Goal: Check status: Check status

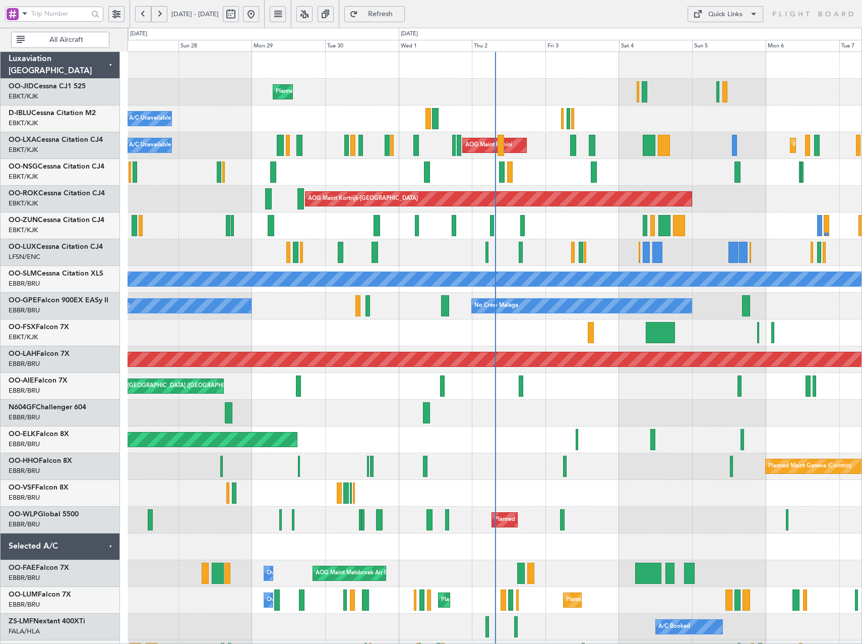
click at [259, 15] on button at bounding box center [251, 14] width 16 height 16
click at [313, 13] on button at bounding box center [305, 14] width 16 height 16
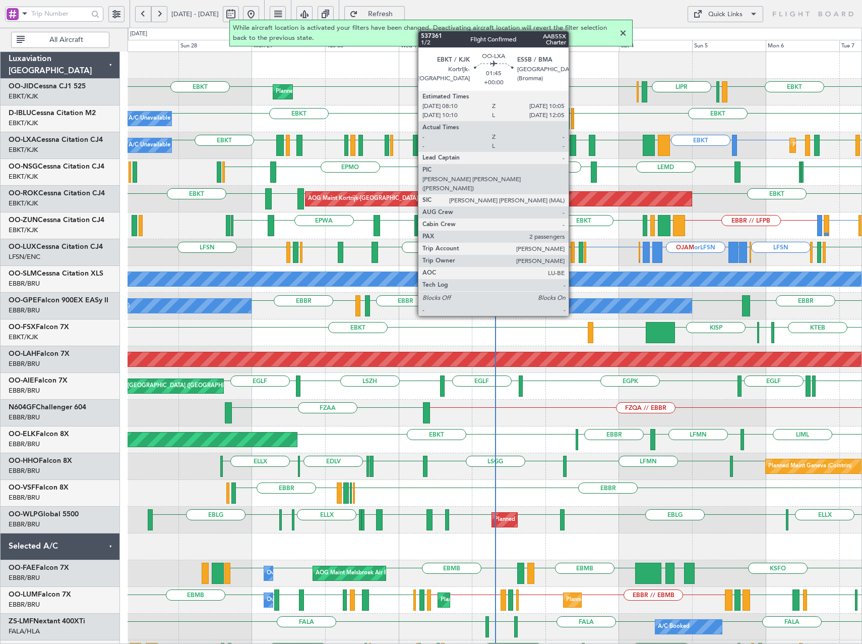
click at [573, 151] on div at bounding box center [573, 145] width 6 height 21
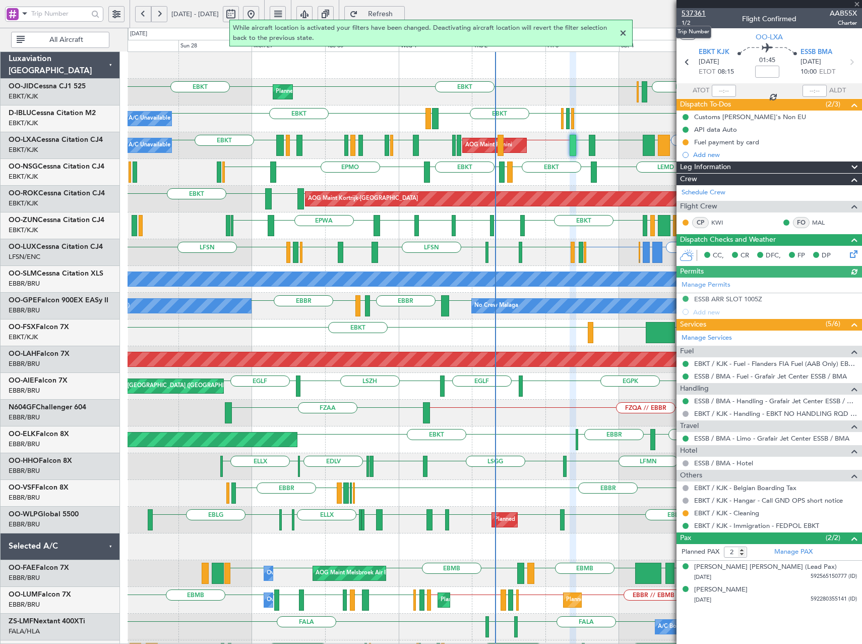
click at [694, 15] on span "537361" at bounding box center [694, 13] width 24 height 11
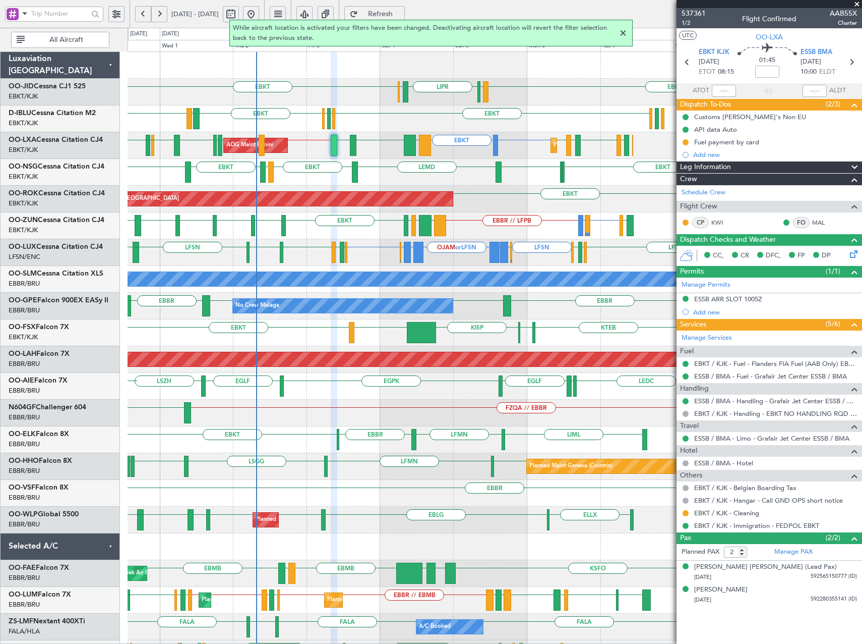
click at [374, 219] on div "EBKT LIML LIPR LFPB EBKT Planned Maint [GEOGRAPHIC_DATA]-[GEOGRAPHIC_DATA] EBKT…" at bounding box center [495, 386] width 734 height 668
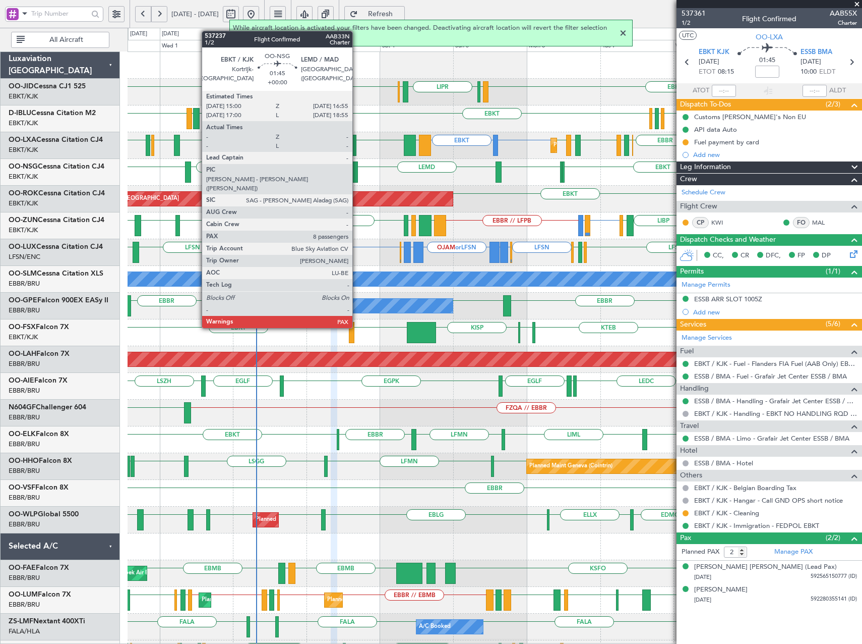
click at [357, 167] on div at bounding box center [355, 171] width 6 height 21
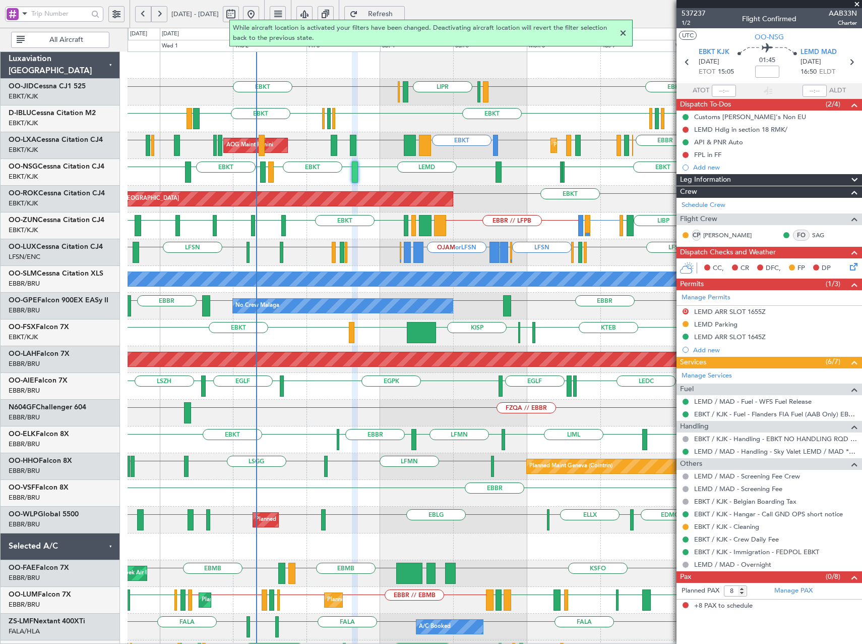
click at [856, 4] on span at bounding box center [857, 4] width 10 height 9
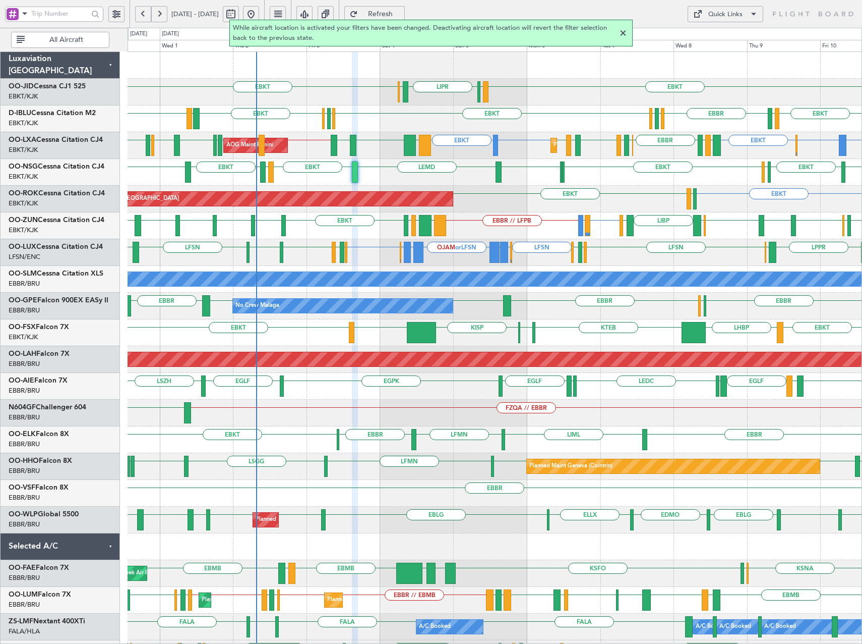
type input "0"
click at [622, 33] on div at bounding box center [623, 33] width 12 height 12
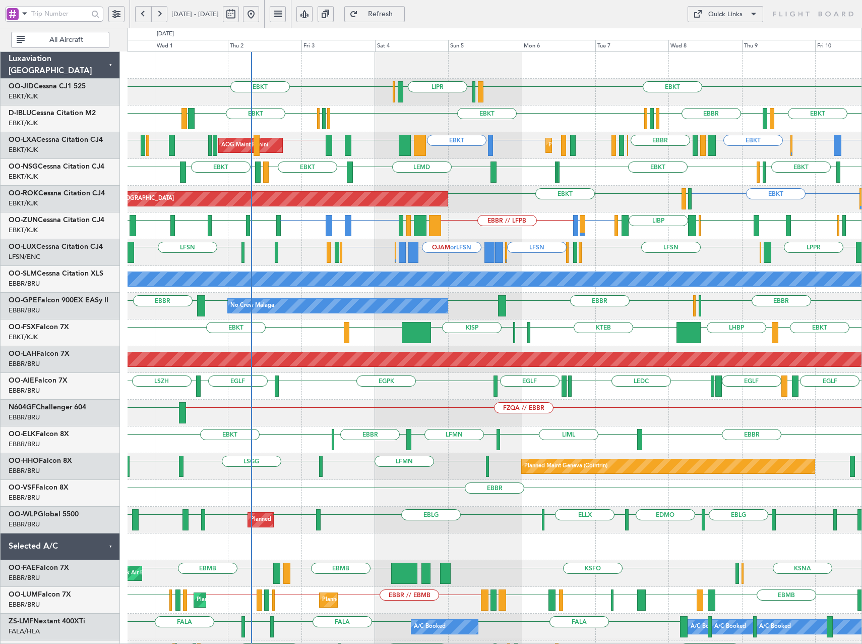
click at [447, 137] on div "EBKT LFPB EBKT LIML LIPR Planned Maint [GEOGRAPHIC_DATA]-[GEOGRAPHIC_DATA] EBKT…" at bounding box center [495, 386] width 734 height 668
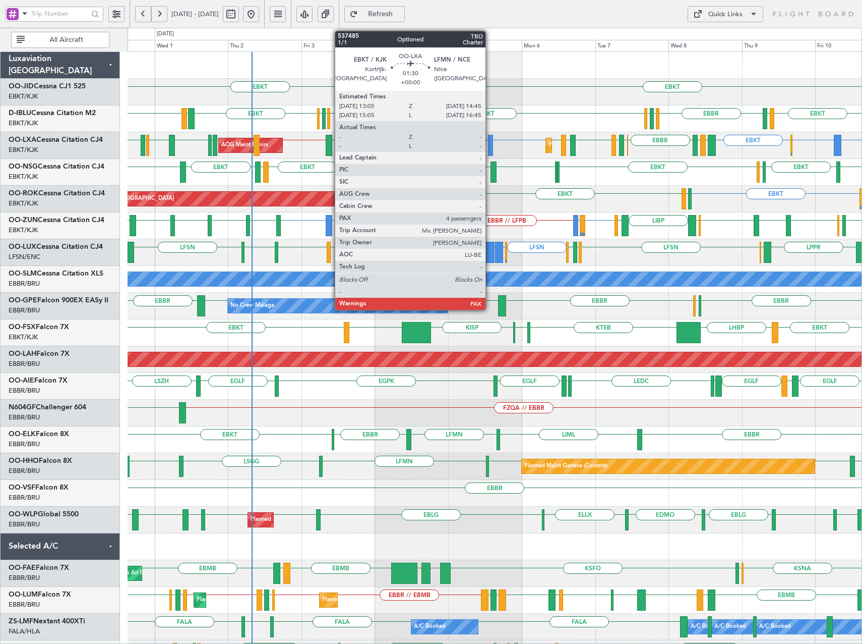
click at [490, 144] on div at bounding box center [491, 145] width 6 height 21
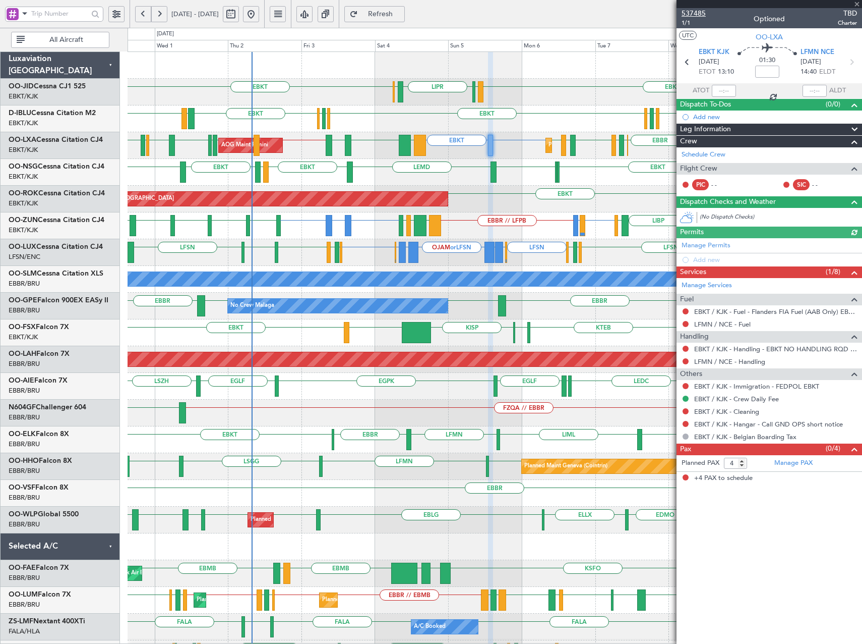
click at [698, 14] on span "537485" at bounding box center [694, 13] width 24 height 11
click at [401, 11] on span "Refresh" at bounding box center [380, 14] width 41 height 7
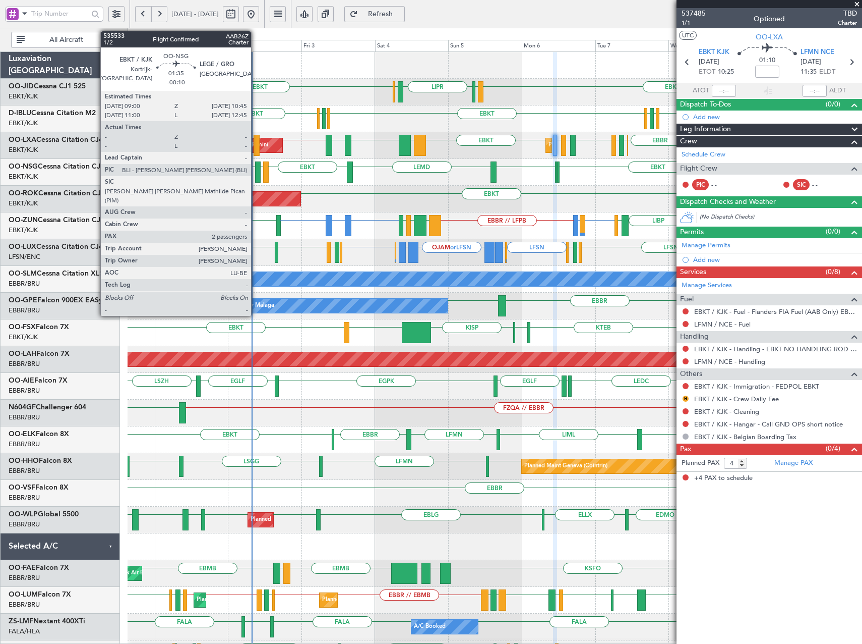
click at [256, 178] on div at bounding box center [258, 171] width 6 height 21
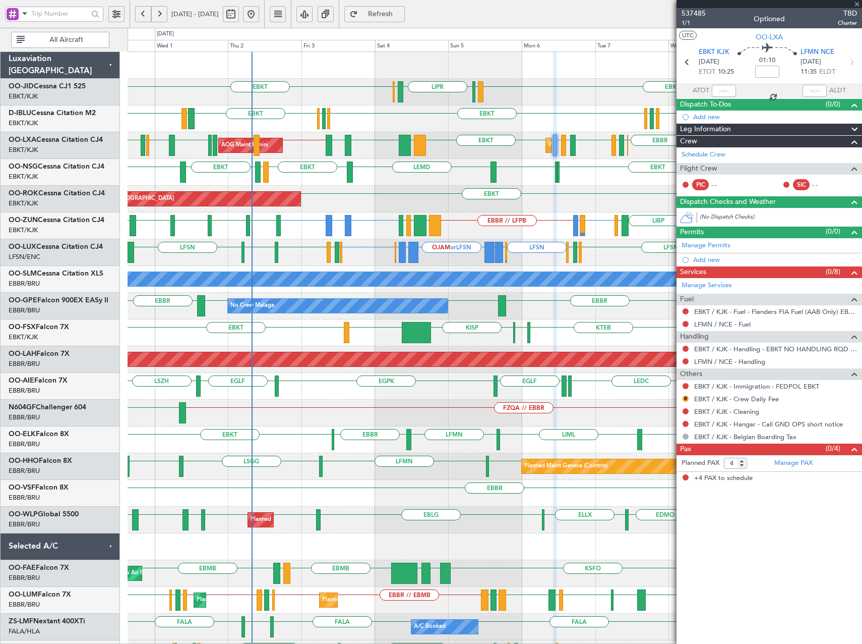
type input "-00:10"
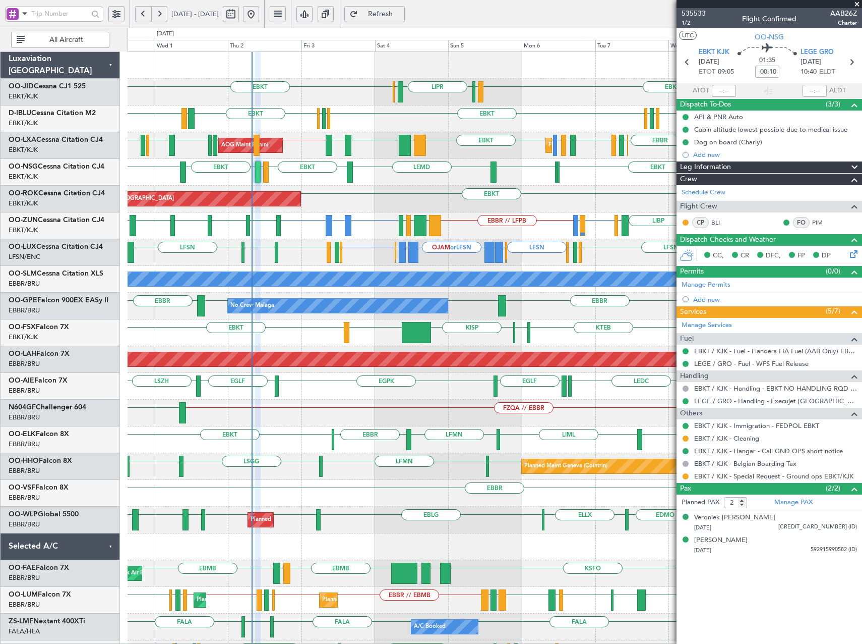
click at [858, 6] on span at bounding box center [857, 4] width 10 height 9
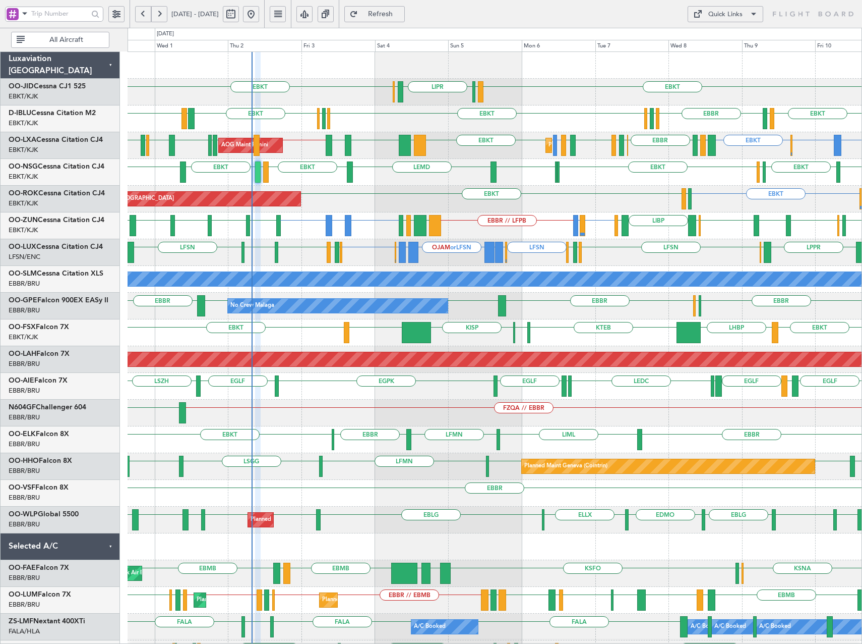
type input "0"
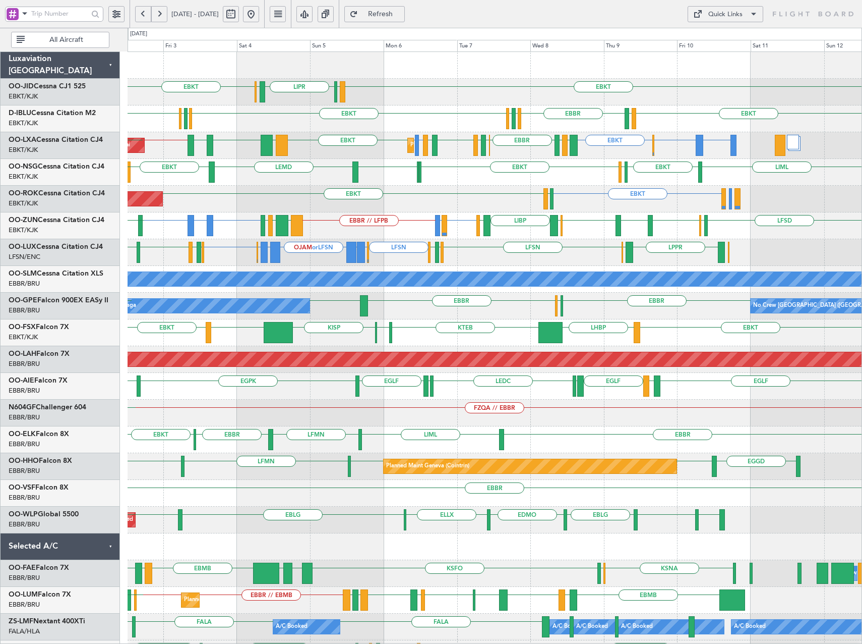
click at [603, 205] on div "EBKT LFBD EBKT AOG Maint [GEOGRAPHIC_DATA]-[GEOGRAPHIC_DATA]" at bounding box center [495, 199] width 734 height 27
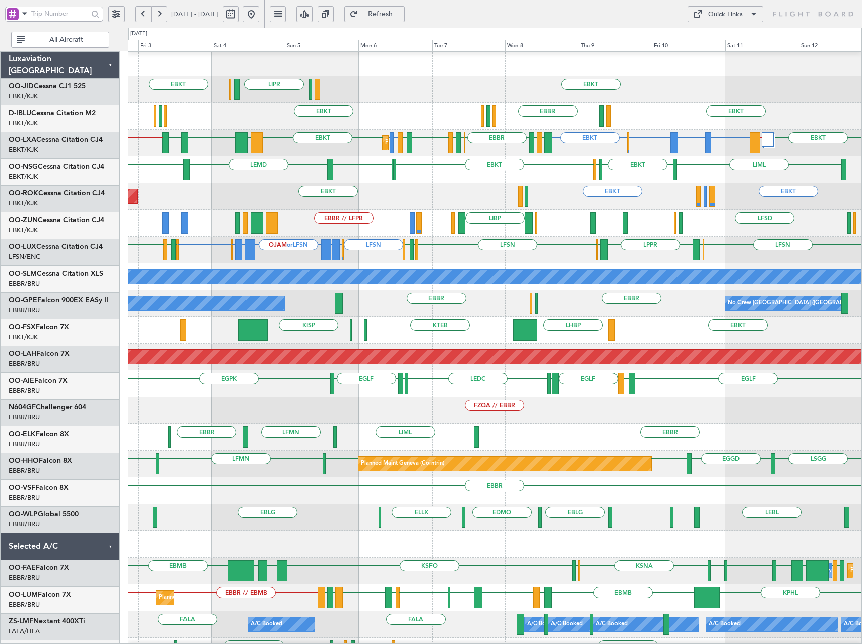
scroll to position [3, 0]
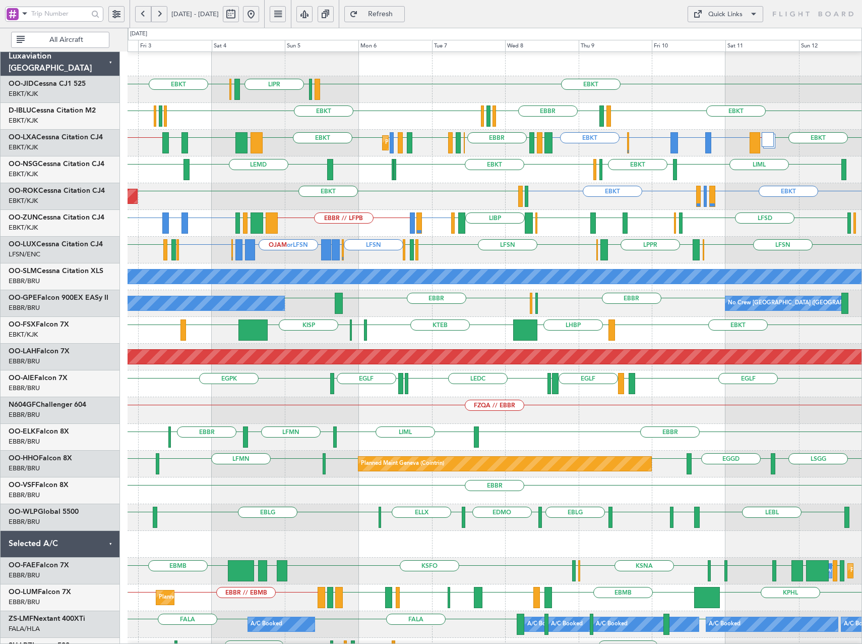
click at [642, 329] on div "EBKT LHBP KTEB KPVD [GEOGRAPHIC_DATA] LHBP EBKT" at bounding box center [495, 330] width 734 height 27
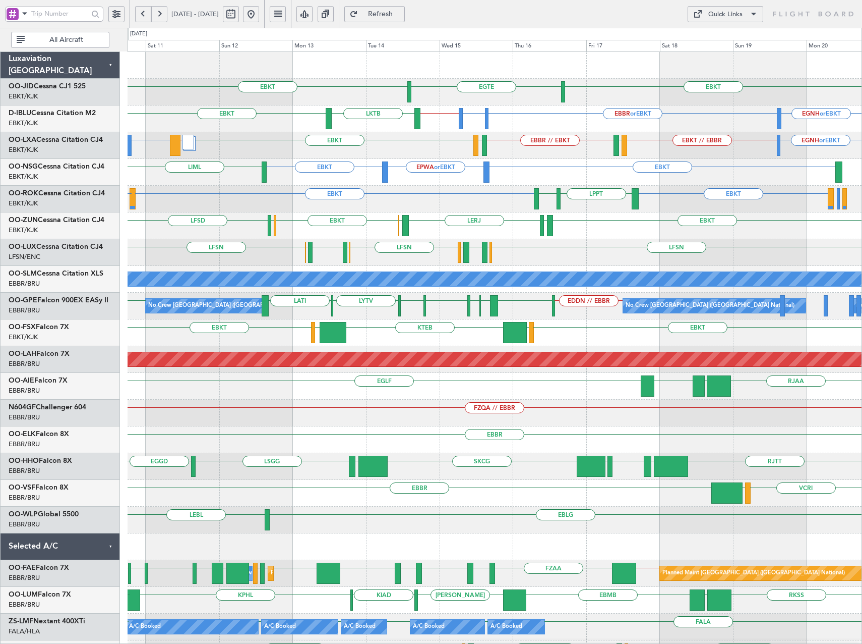
click at [690, 337] on div "EBKT LOWS KTEB LIMC EBKT" at bounding box center [495, 332] width 734 height 27
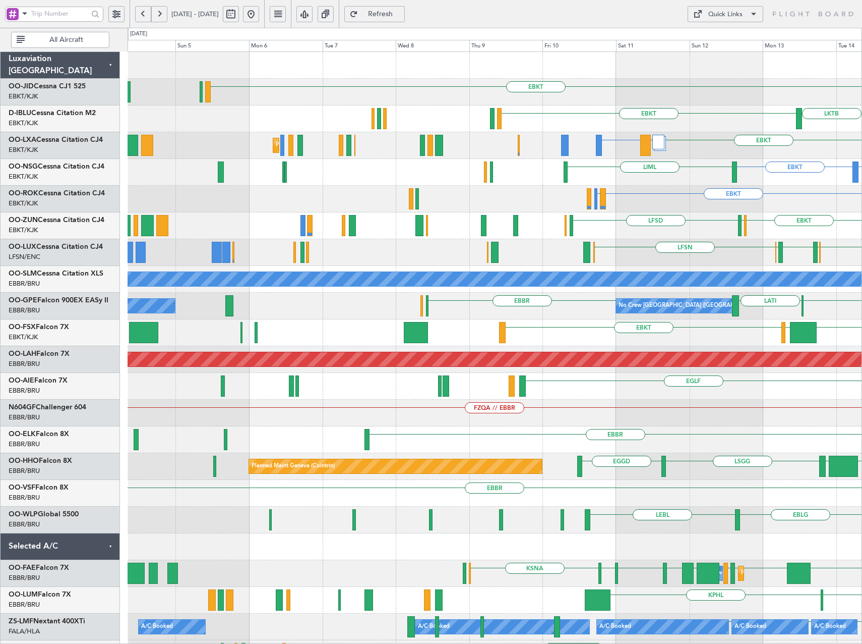
click at [772, 308] on div "EBKT [GEOGRAPHIC_DATA] EBKT LKTB EBKT EBKT // EBBR LSGG or EBKT EBBR or EBKT LG…" at bounding box center [495, 426] width 734 height 748
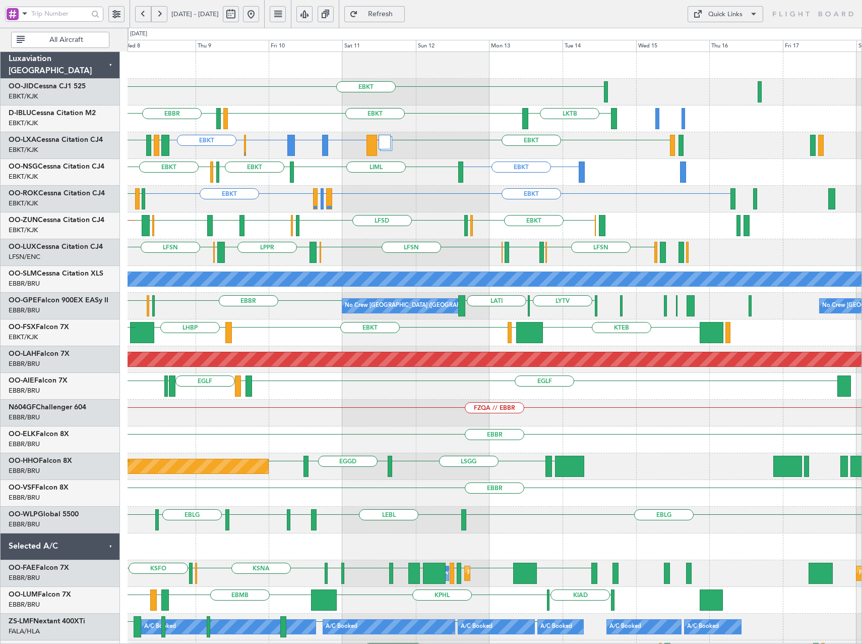
click at [463, 331] on div "KTEB LHBP KTEB LIMC EBKT KPVD [GEOGRAPHIC_DATA]" at bounding box center [495, 332] width 734 height 27
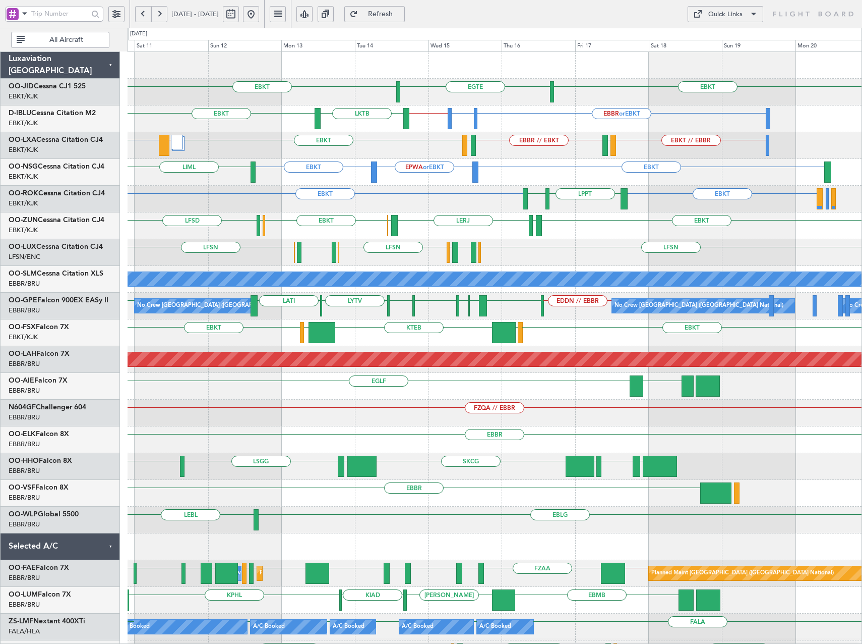
click at [615, 339] on div "EBKT LOWS KTEB LIMC EBKT LHBP" at bounding box center [495, 332] width 734 height 27
click at [259, 12] on button at bounding box center [251, 14] width 16 height 16
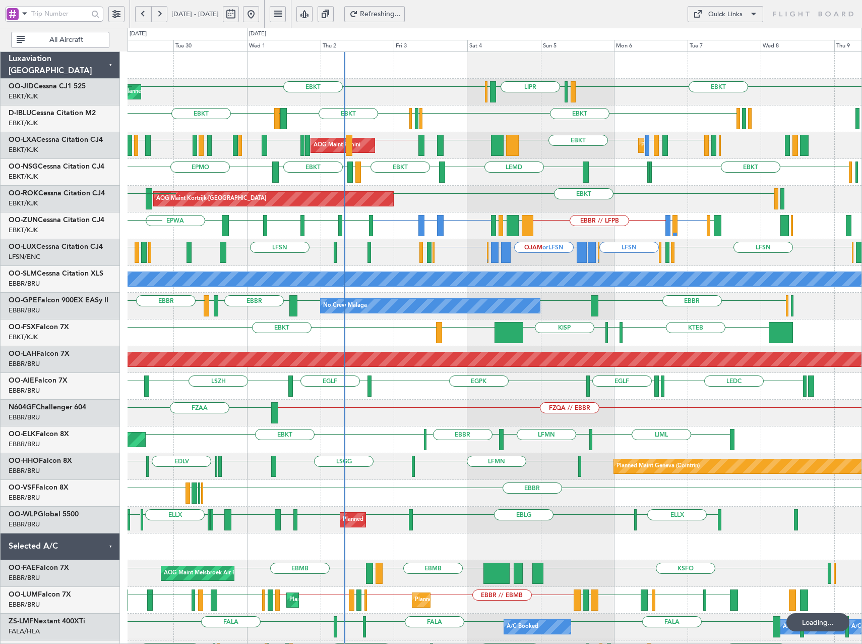
click at [623, 219] on div "EBKT LIML LIPR LFPB EBKT Planned Maint [GEOGRAPHIC_DATA]-[GEOGRAPHIC_DATA] EBKT…" at bounding box center [495, 386] width 734 height 668
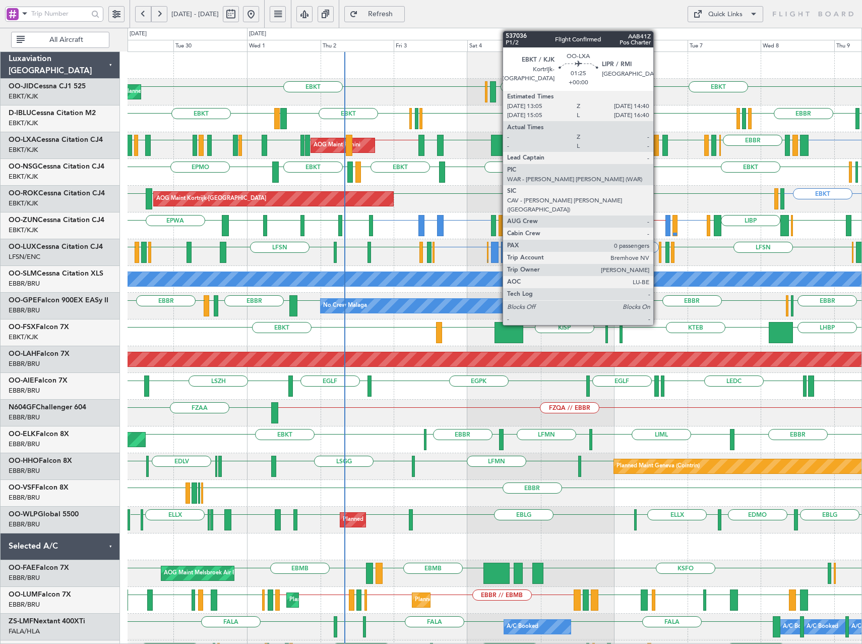
click at [658, 148] on div at bounding box center [656, 145] width 5 height 21
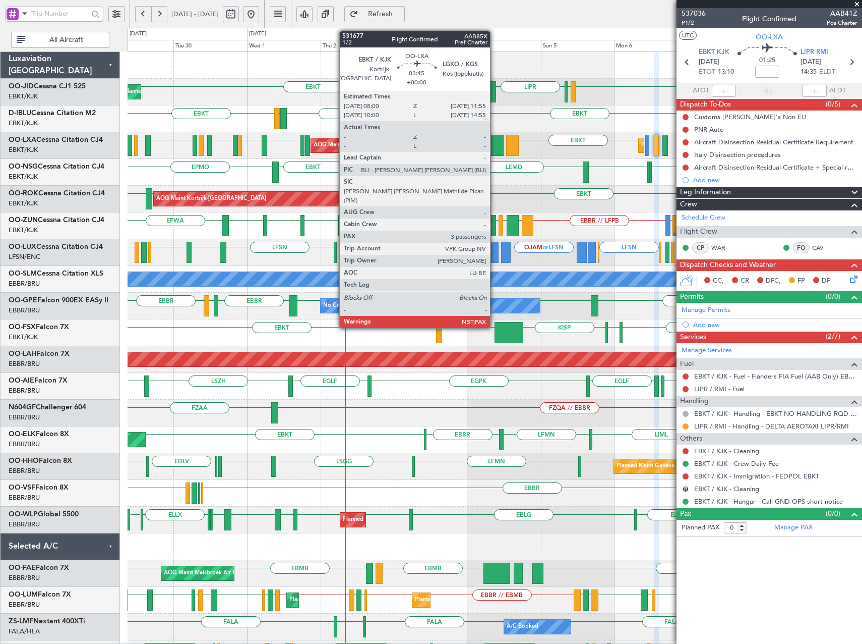
click at [495, 145] on div at bounding box center [497, 145] width 12 height 21
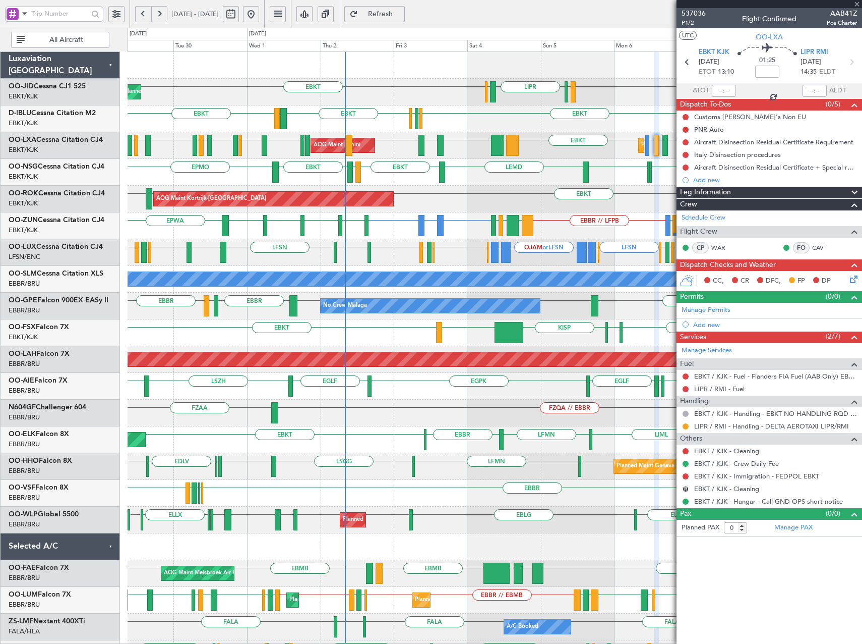
type input "3"
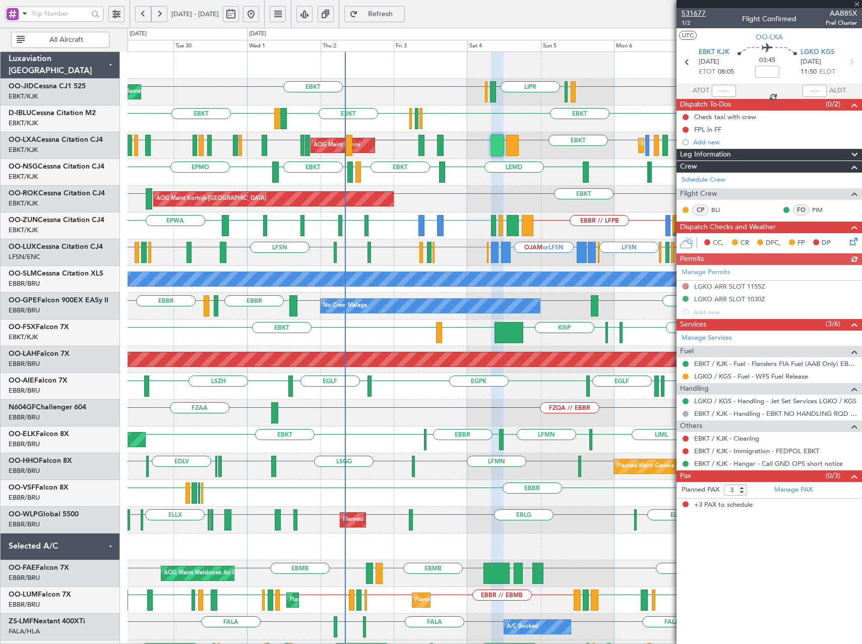
click at [705, 13] on span "531677" at bounding box center [694, 13] width 24 height 11
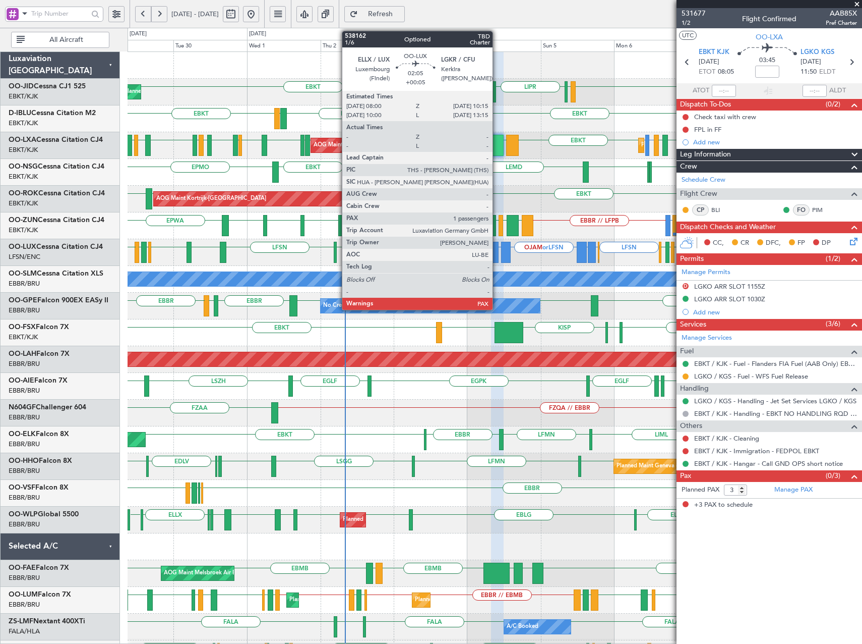
click at [496, 251] on div at bounding box center [494, 252] width 7 height 21
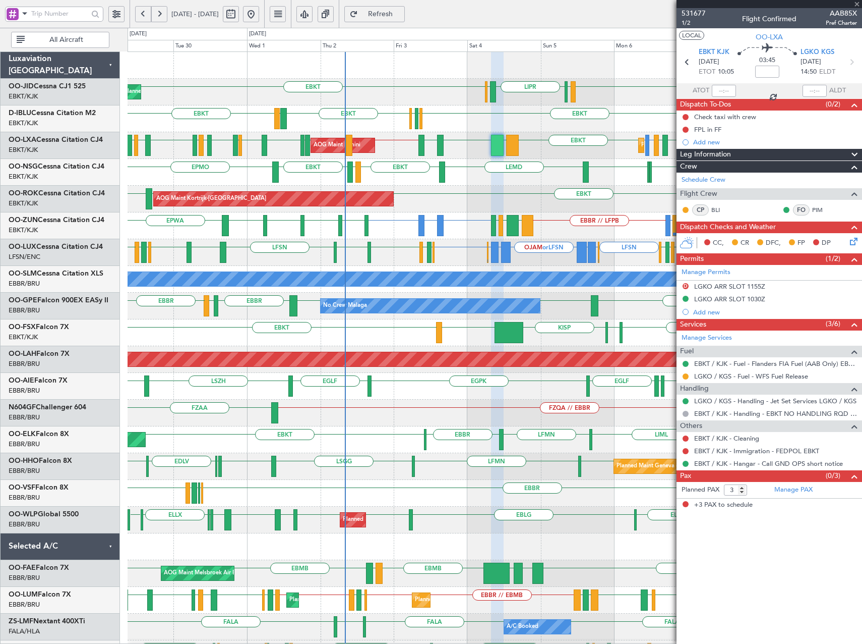
type input "+00:05"
type input "1"
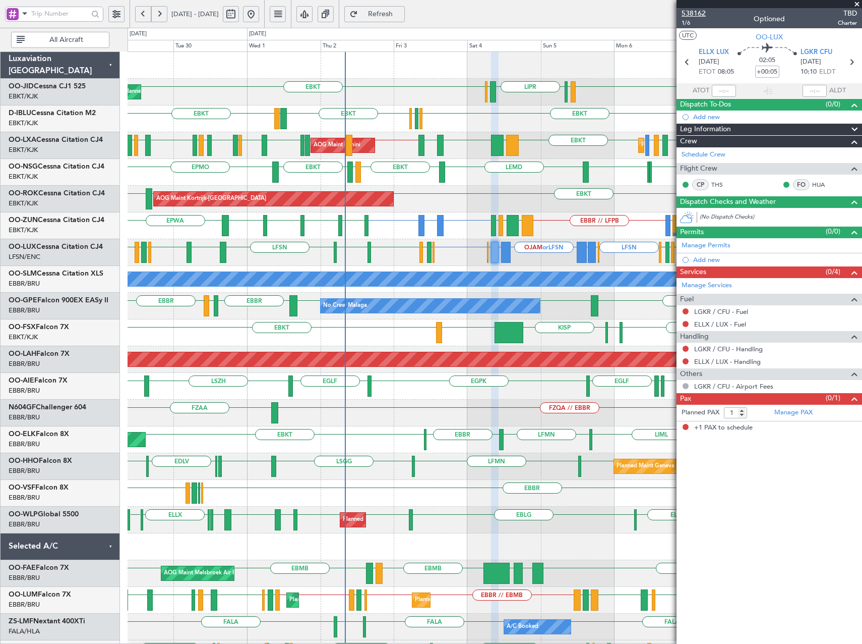
click at [697, 12] on span "538162" at bounding box center [694, 13] width 24 height 11
click at [401, 15] on span "Refresh" at bounding box center [380, 14] width 41 height 7
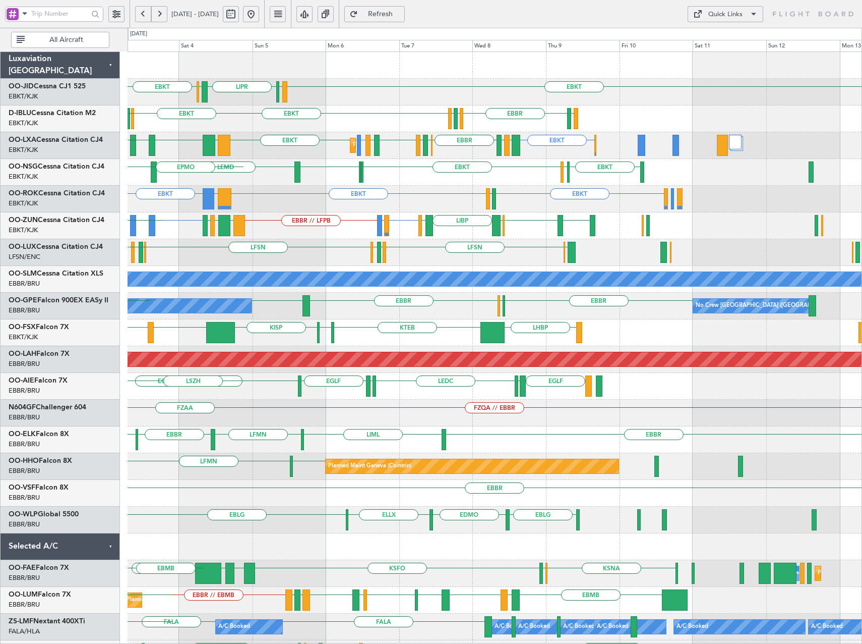
click at [412, 257] on div "EDSB LFSN LFMN LFPB LFSN LFPB LFMN LFSN LIMC LFSN" at bounding box center [495, 252] width 734 height 27
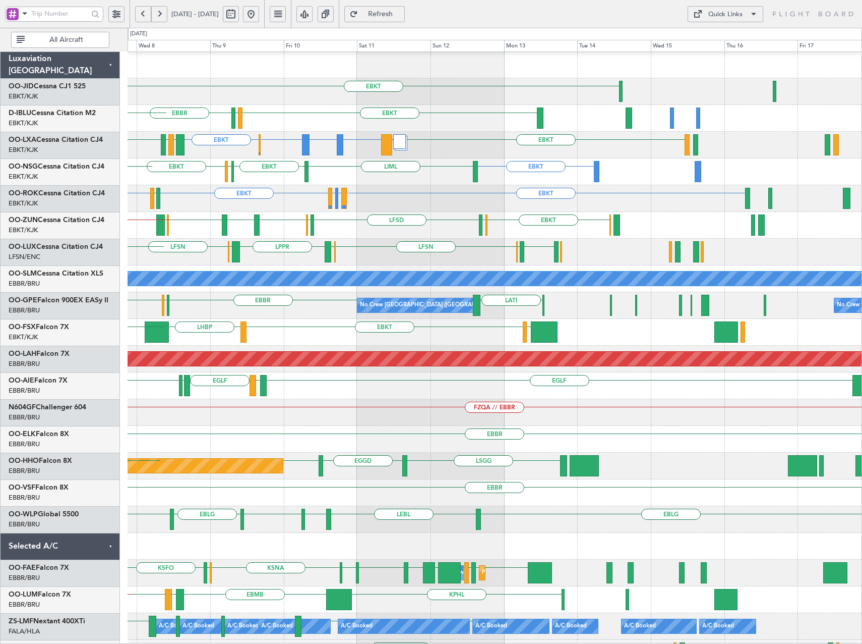
scroll to position [2, 0]
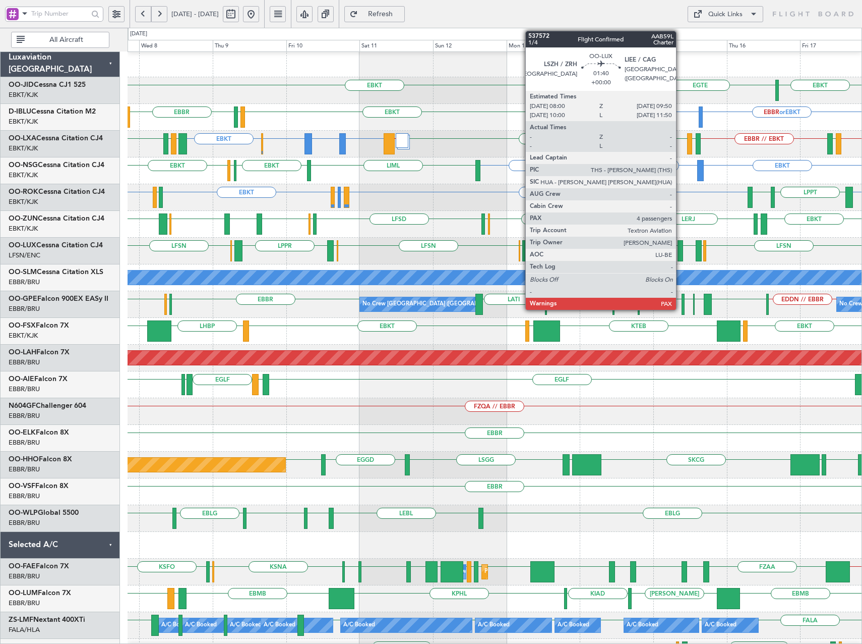
click at [681, 255] on div at bounding box center [681, 250] width 6 height 21
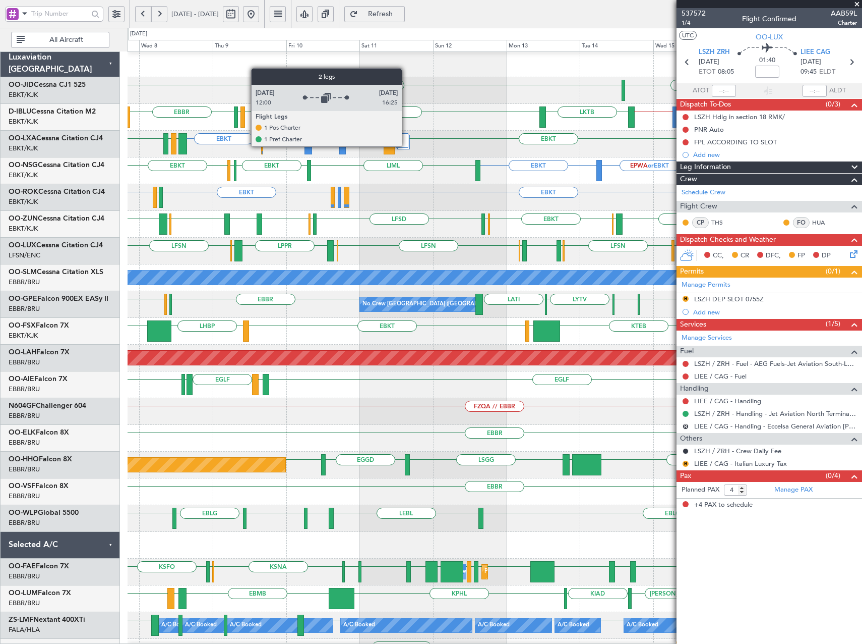
click at [407, 146] on div at bounding box center [402, 140] width 12 height 15
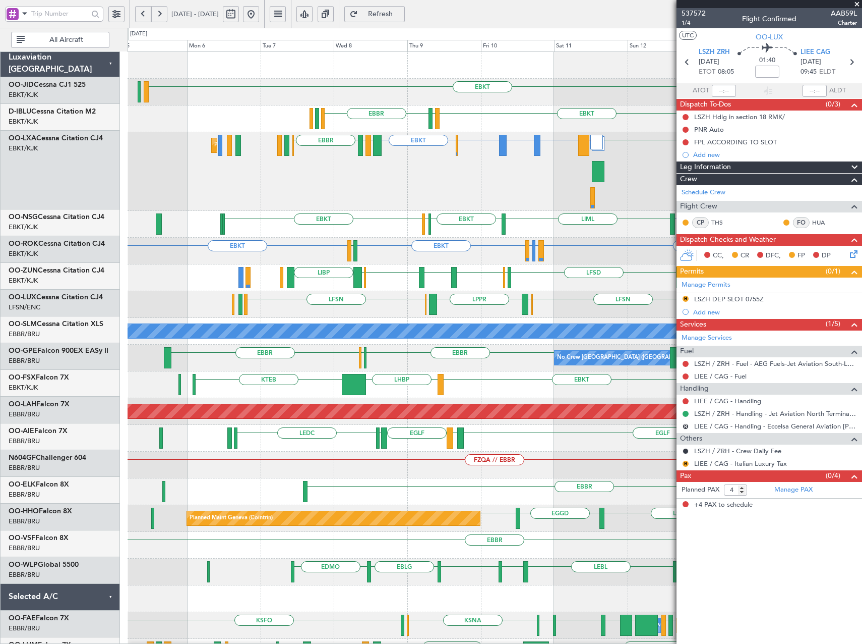
scroll to position [0, 0]
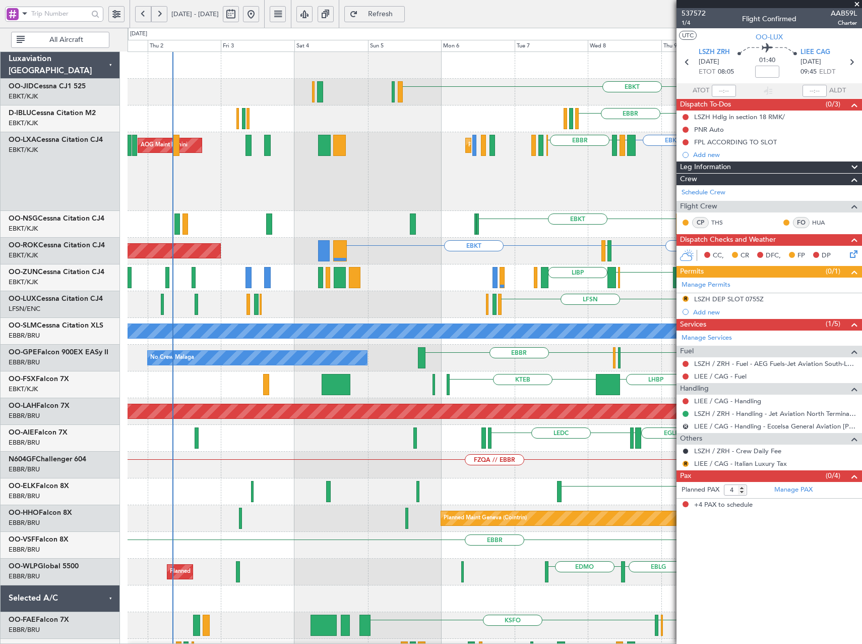
click at [806, 188] on fb-app "08 Oct 2025 - 18 Oct 2025 Refresh Quick Links All Aircraft EBKT Planned Maint K…" at bounding box center [431, 328] width 862 height 631
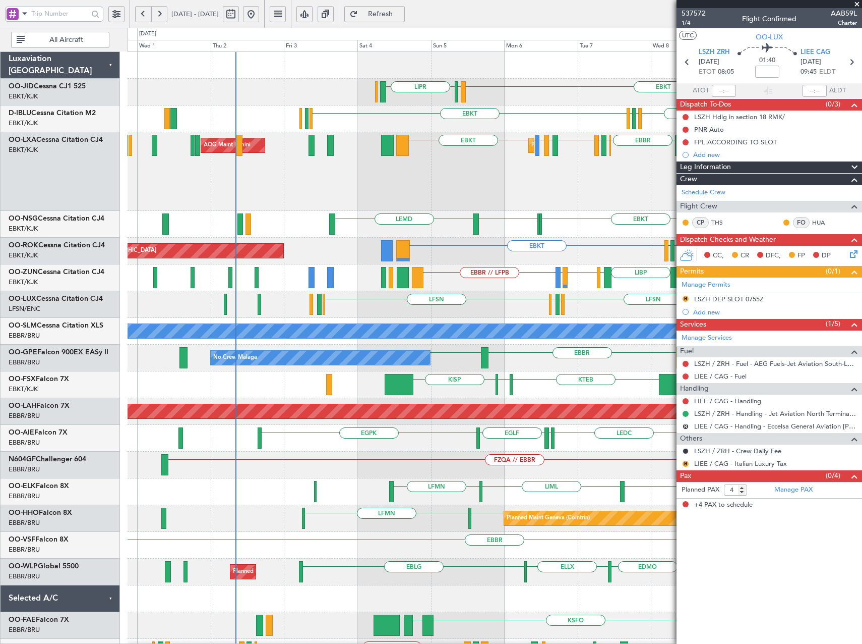
click at [862, 247] on html "04 Oct 2025 - 14 Oct 2025 Refresh Quick Links All Aircraft EBKT LIPR LIML Plann…" at bounding box center [431, 322] width 862 height 644
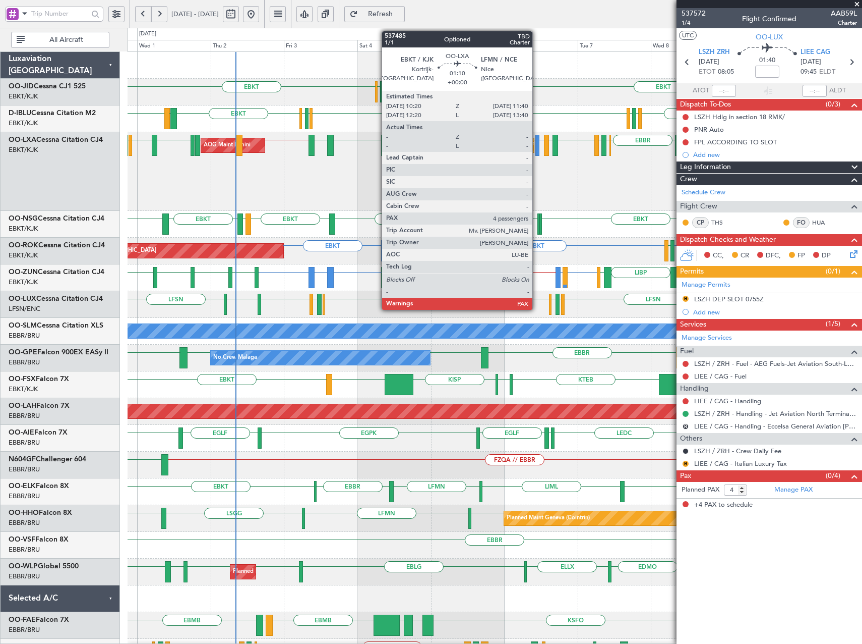
click at [537, 148] on div at bounding box center [538, 145] width 5 height 21
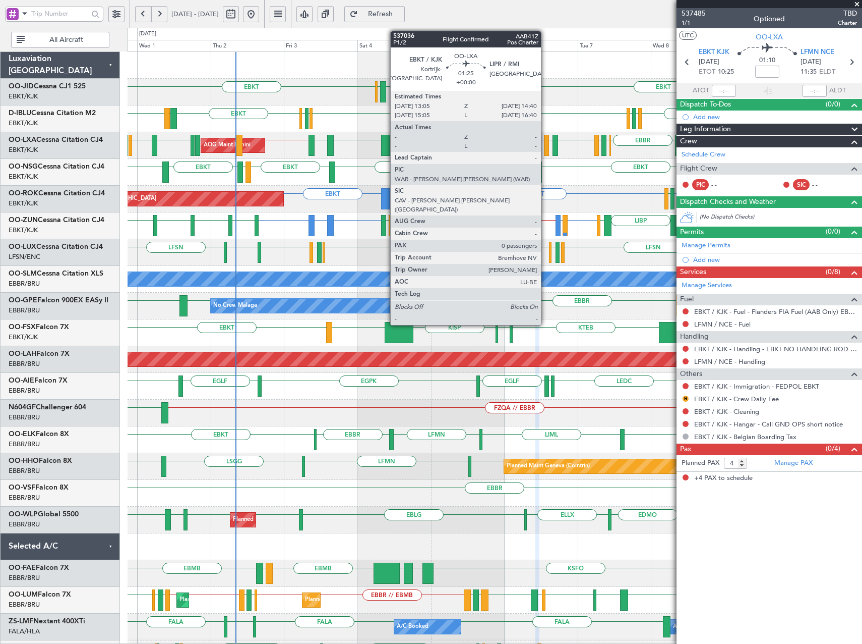
click at [546, 146] on div at bounding box center [546, 145] width 5 height 21
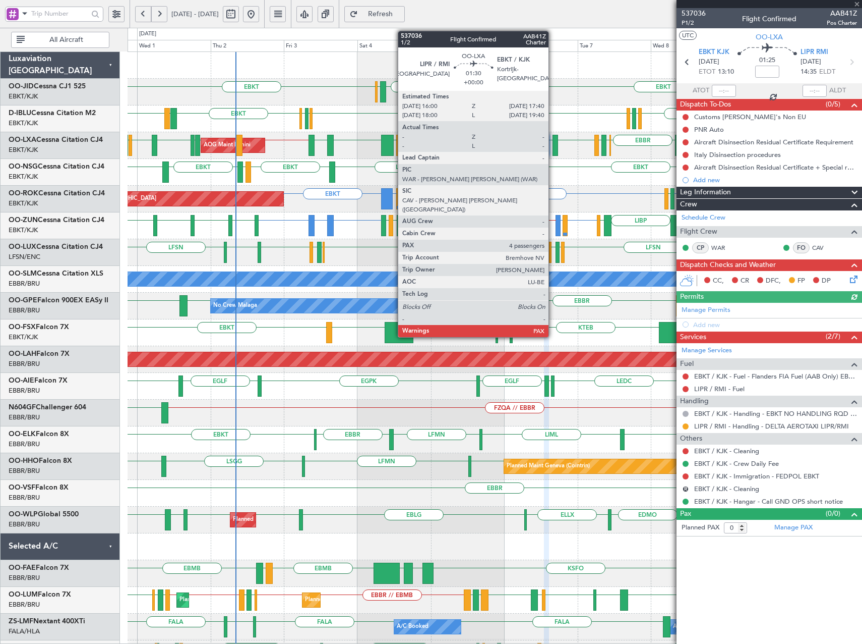
click at [553, 144] on div at bounding box center [556, 145] width 6 height 21
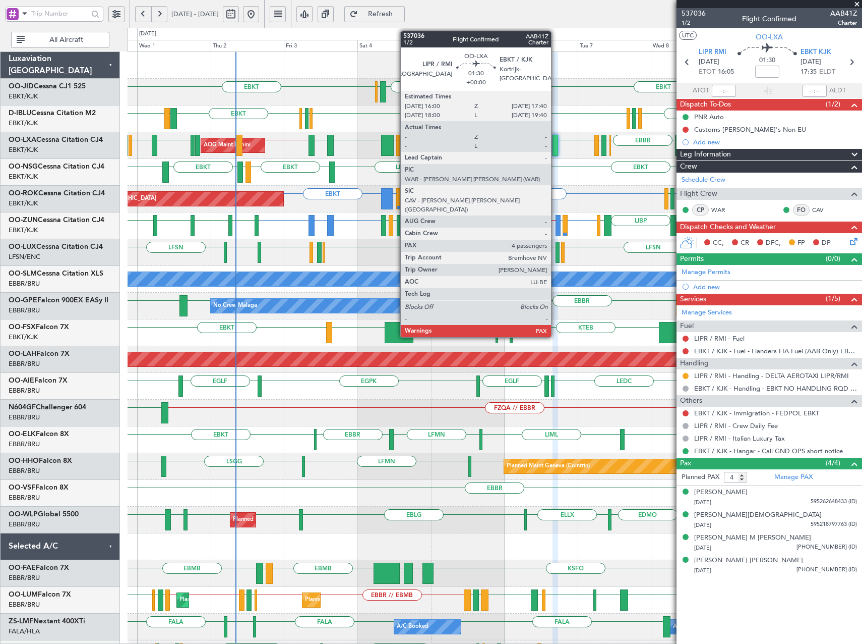
click at [556, 149] on div at bounding box center [556, 145] width 6 height 21
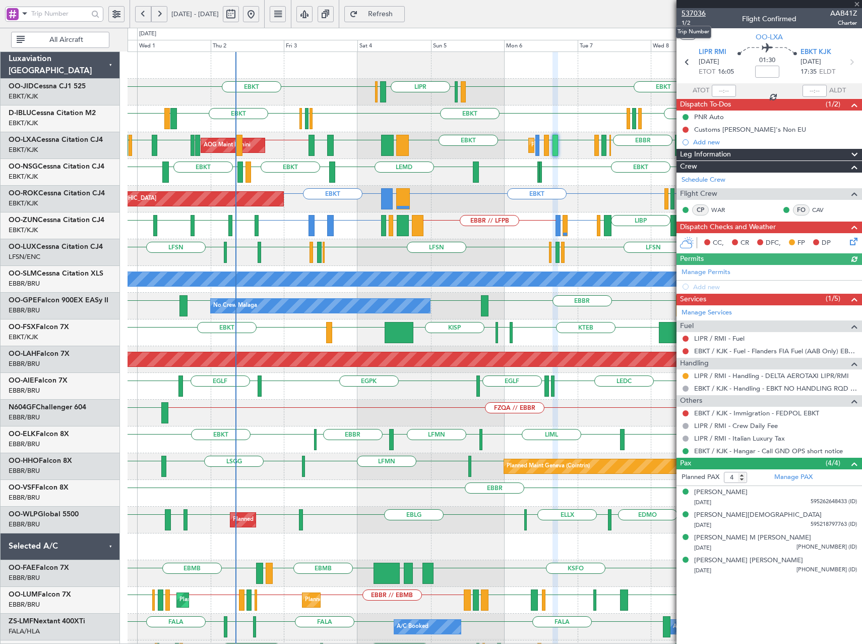
click at [701, 11] on span "537036" at bounding box center [694, 13] width 24 height 11
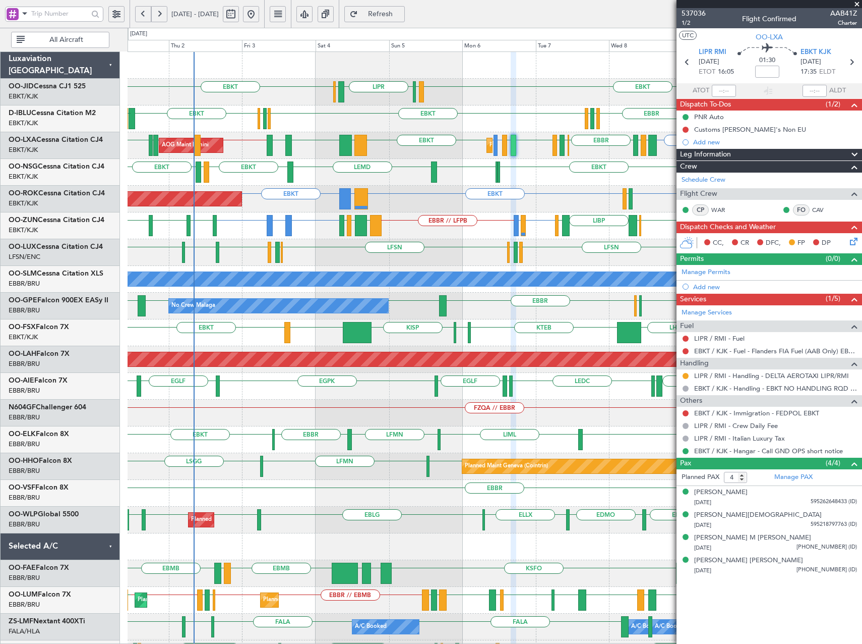
click at [559, 192] on div "EBKT LIML LIPR LFPB EBKT Planned Maint Kortrijk-Wevelgem EBKT LSGS EBBR EGGW ED…" at bounding box center [495, 386] width 734 height 668
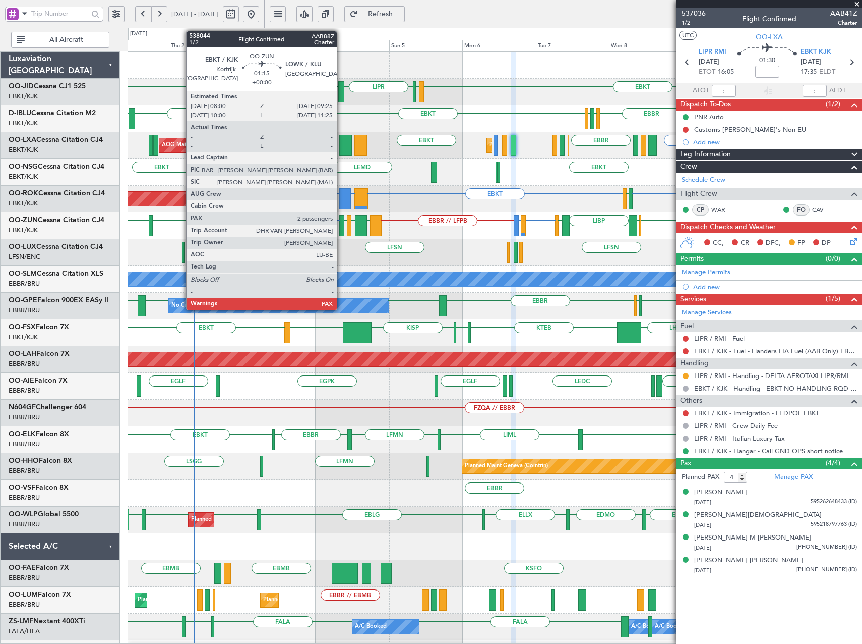
click at [341, 220] on div at bounding box center [341, 225] width 5 height 21
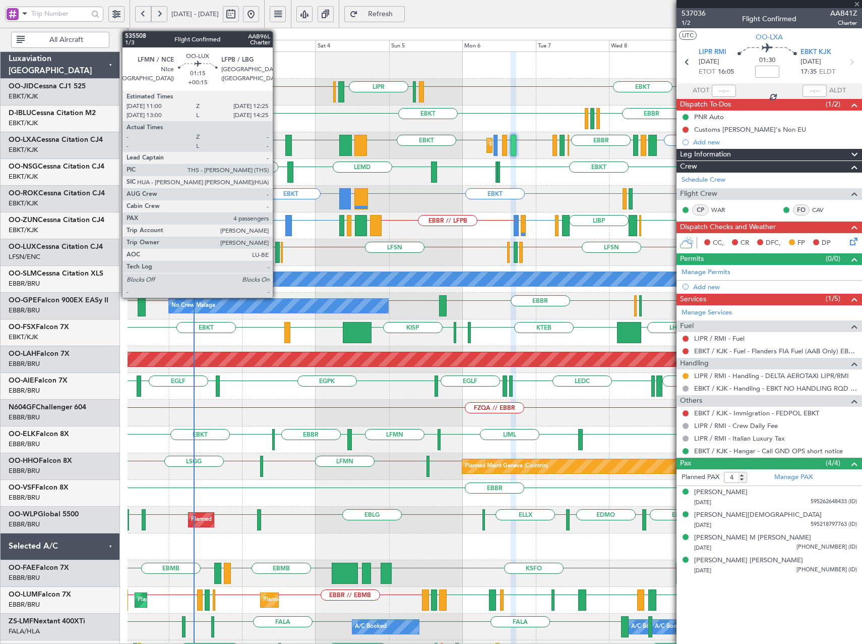
type input "2"
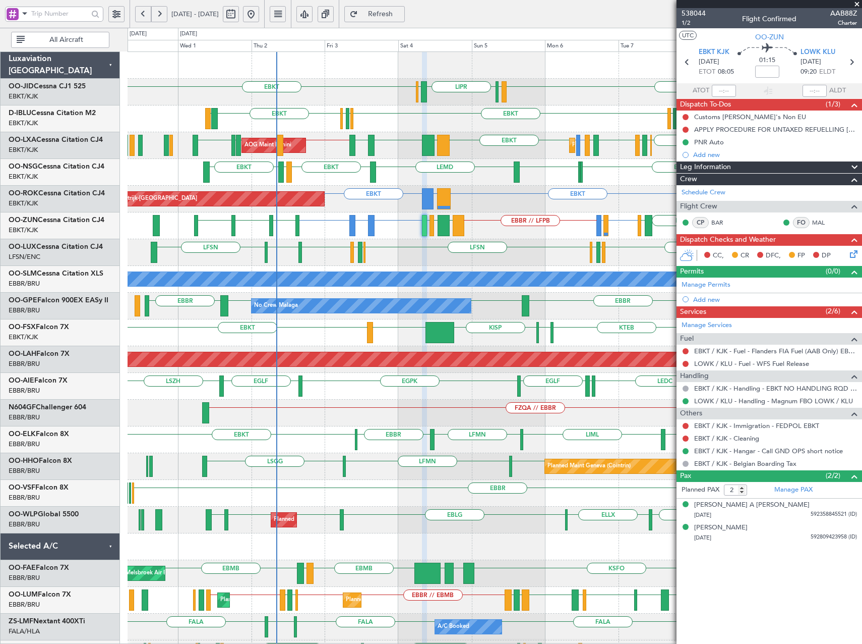
click at [388, 210] on div "EBKT LIML LIPR LFPB EBKT Planned Maint Kortrijk-Wevelgem EBBR EGGW EDDK EBKT ED…" at bounding box center [495, 386] width 734 height 668
